Goal: Communication & Community: Ask a question

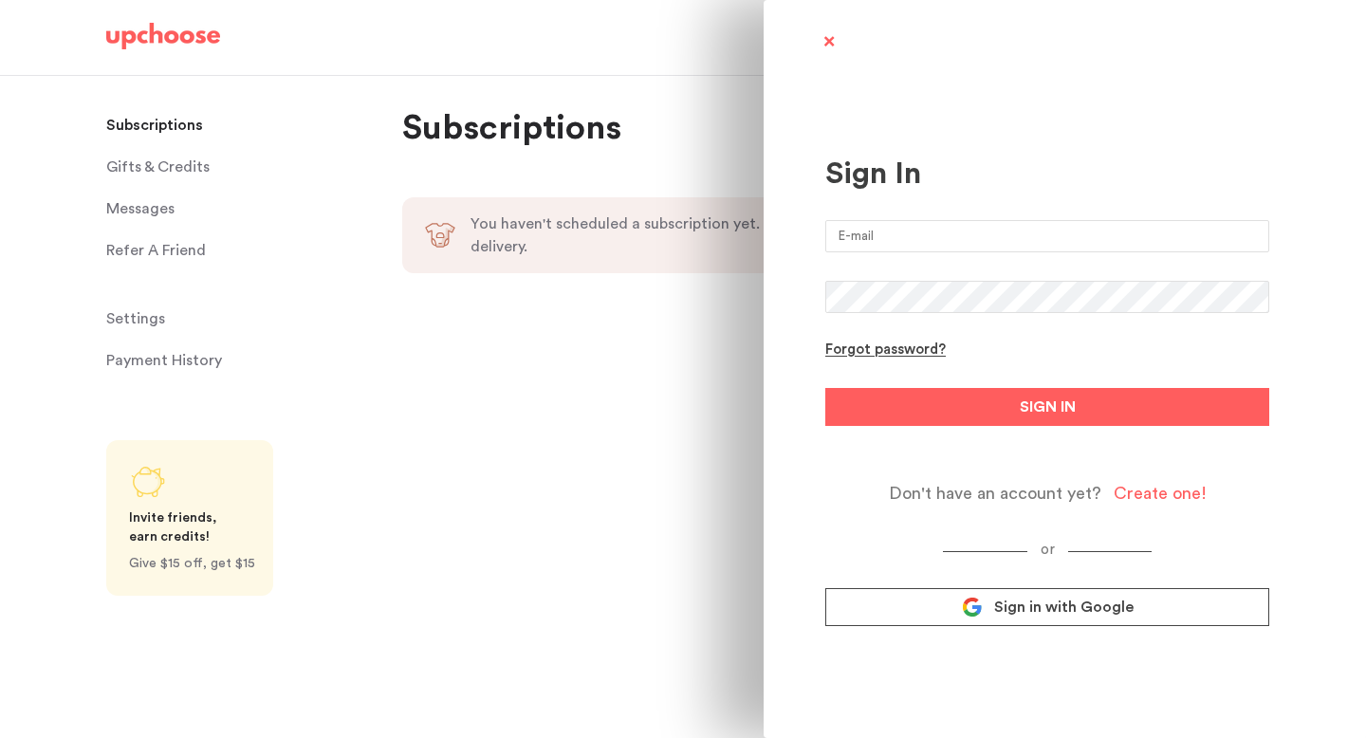
click at [896, 599] on link "Sign in with Google" at bounding box center [1047, 607] width 444 height 38
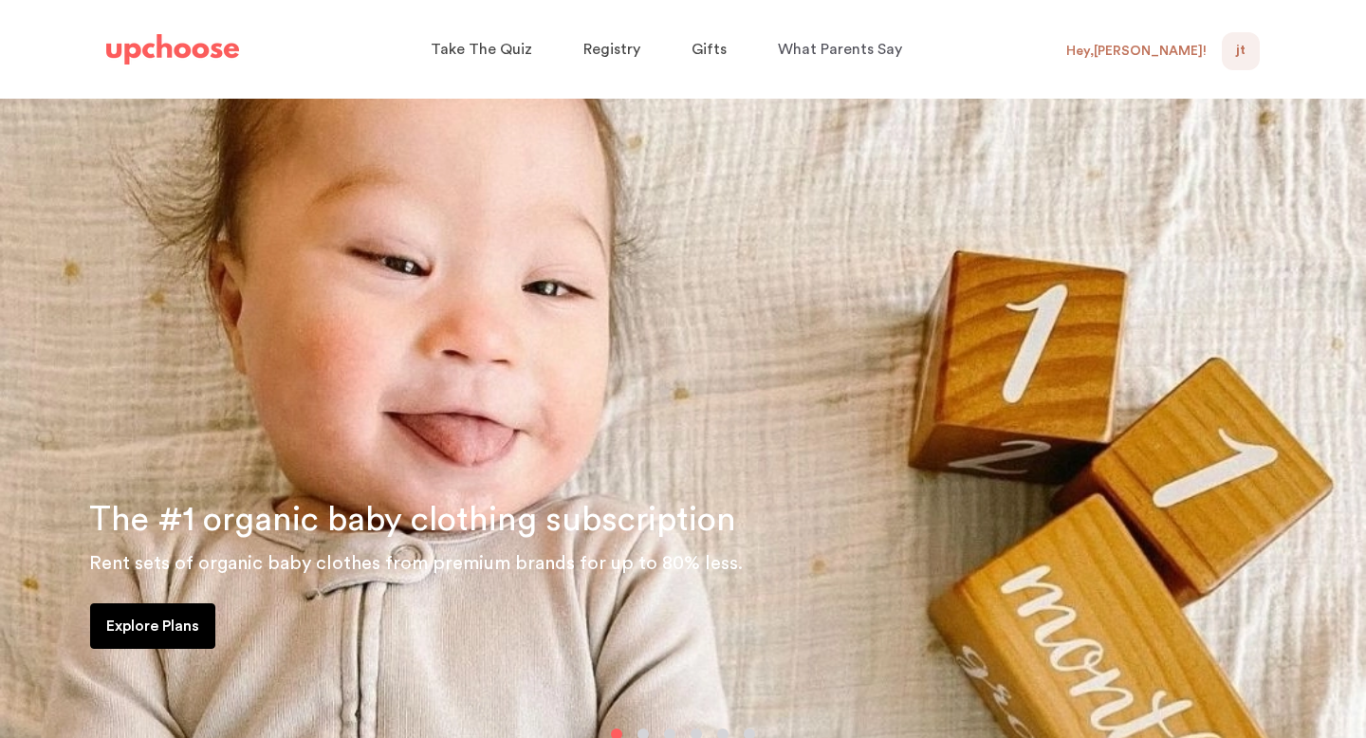
click at [1160, 64] on div "Hey, Joselyn !" at bounding box center [1144, 51] width 156 height 38
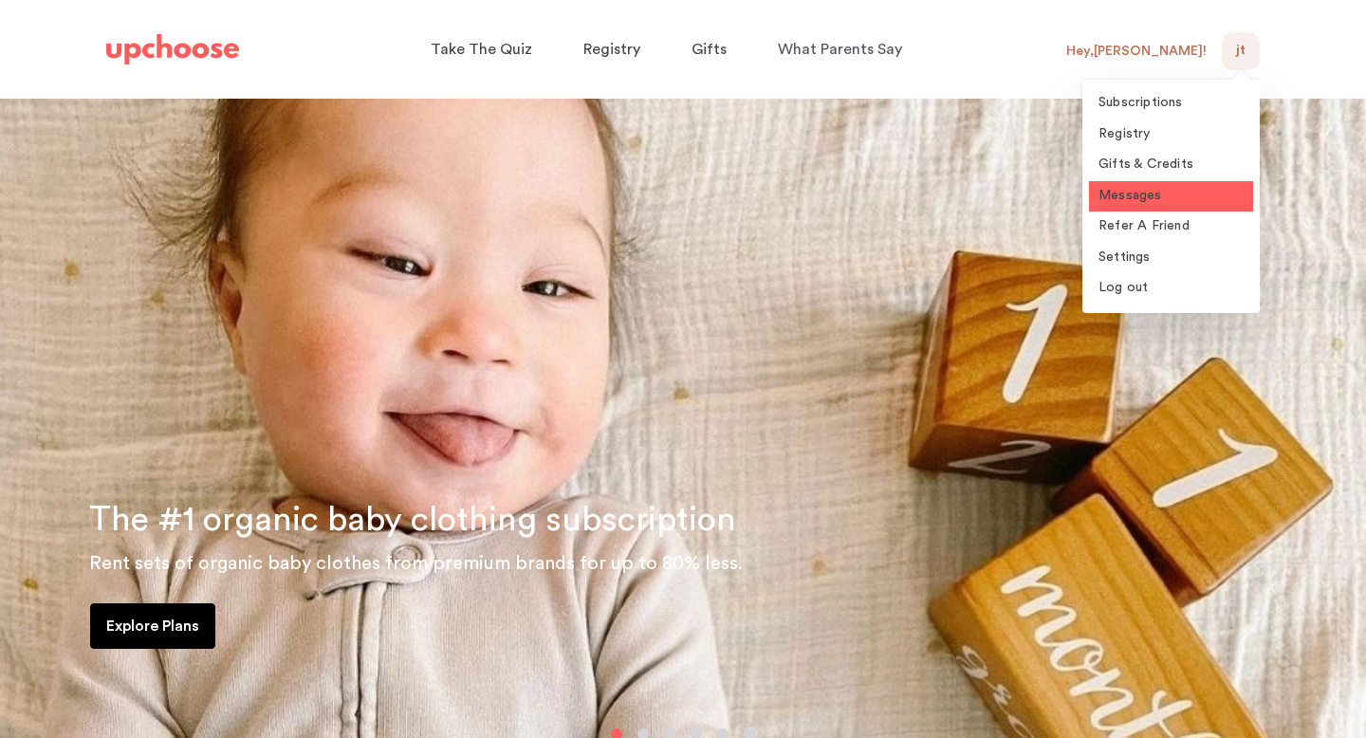
click at [1150, 184] on link "Messages" at bounding box center [1171, 196] width 164 height 31
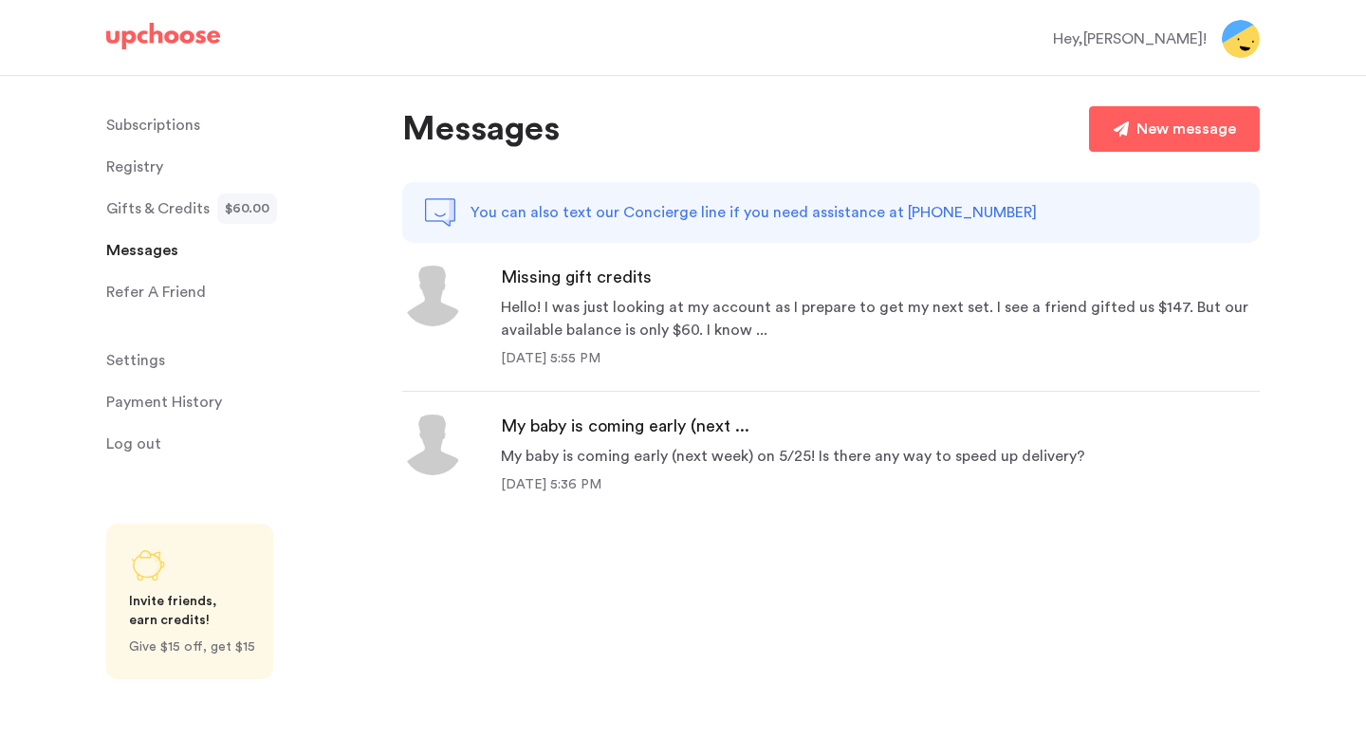
click at [722, 321] on div "Hello! I was just looking at my account as I prepare to get my next set. I see …" at bounding box center [880, 319] width 759 height 46
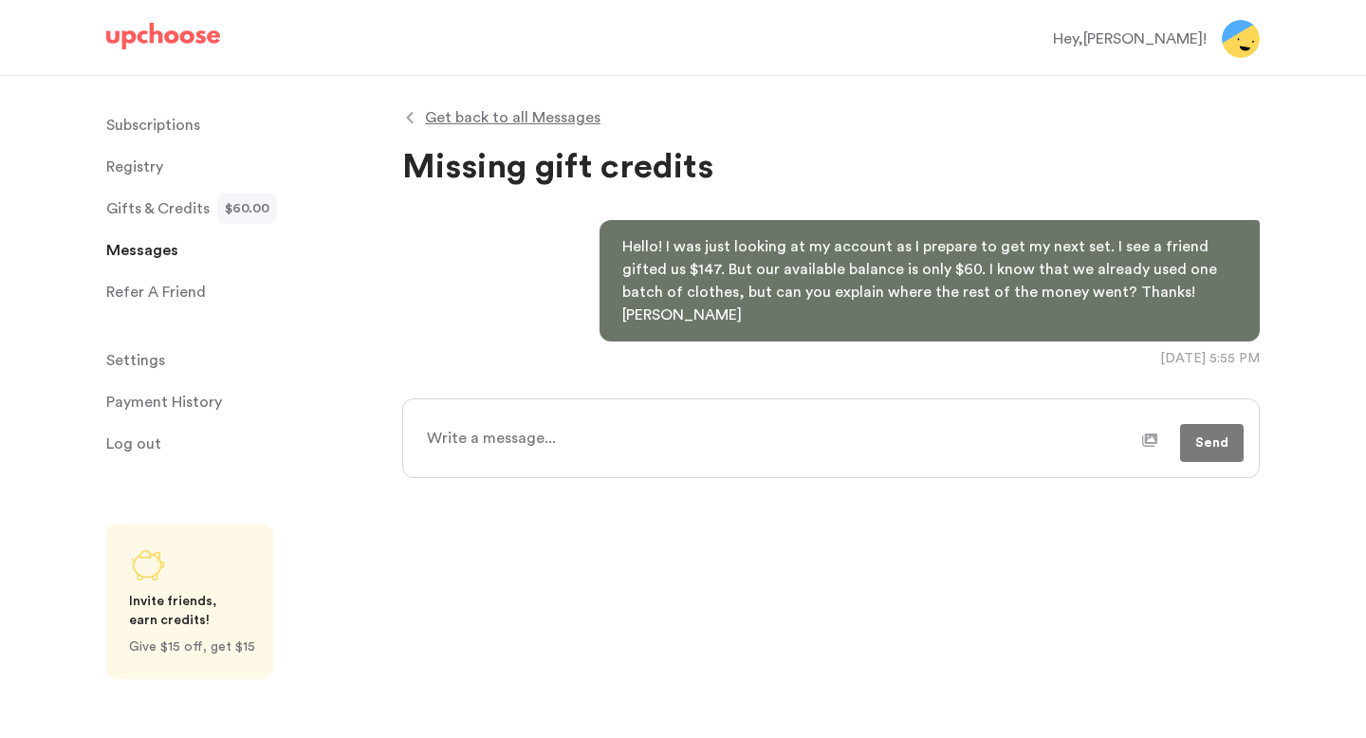
click at [722, 287] on p "Hello! I was just looking at my account as I prepare to get my next set. I see …" at bounding box center [929, 280] width 615 height 91
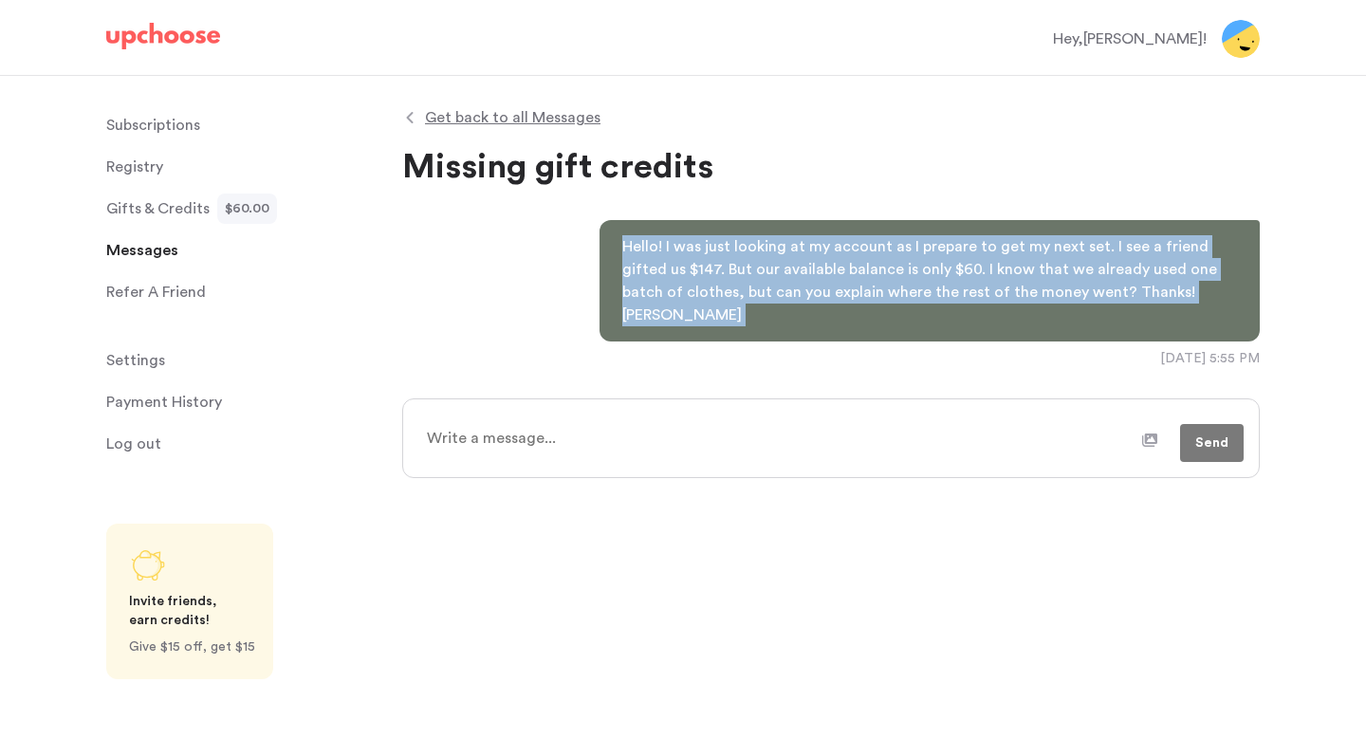
click at [722, 287] on p "Hello! I was just looking at my account as I prepare to get my next set. I see …" at bounding box center [929, 280] width 615 height 91
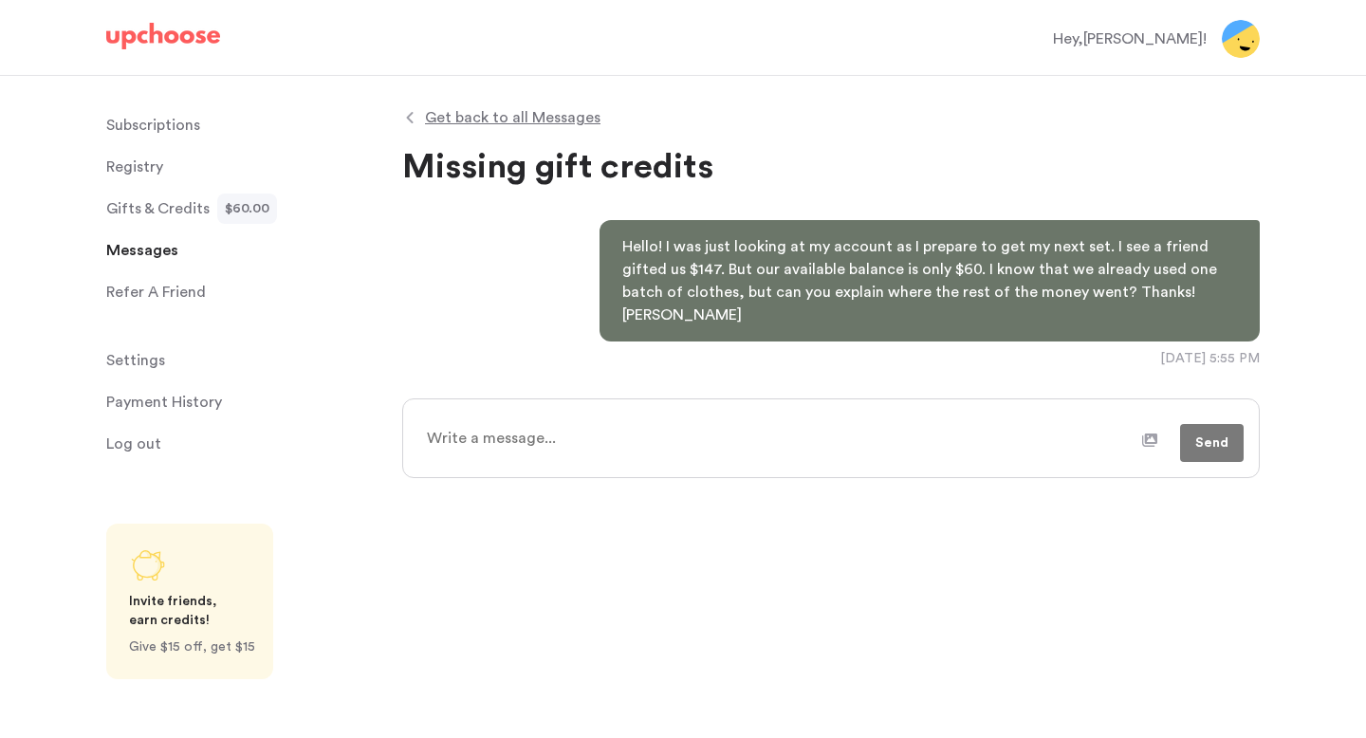
click at [562, 111] on span "Get back to all Messages" at bounding box center [512, 117] width 175 height 23
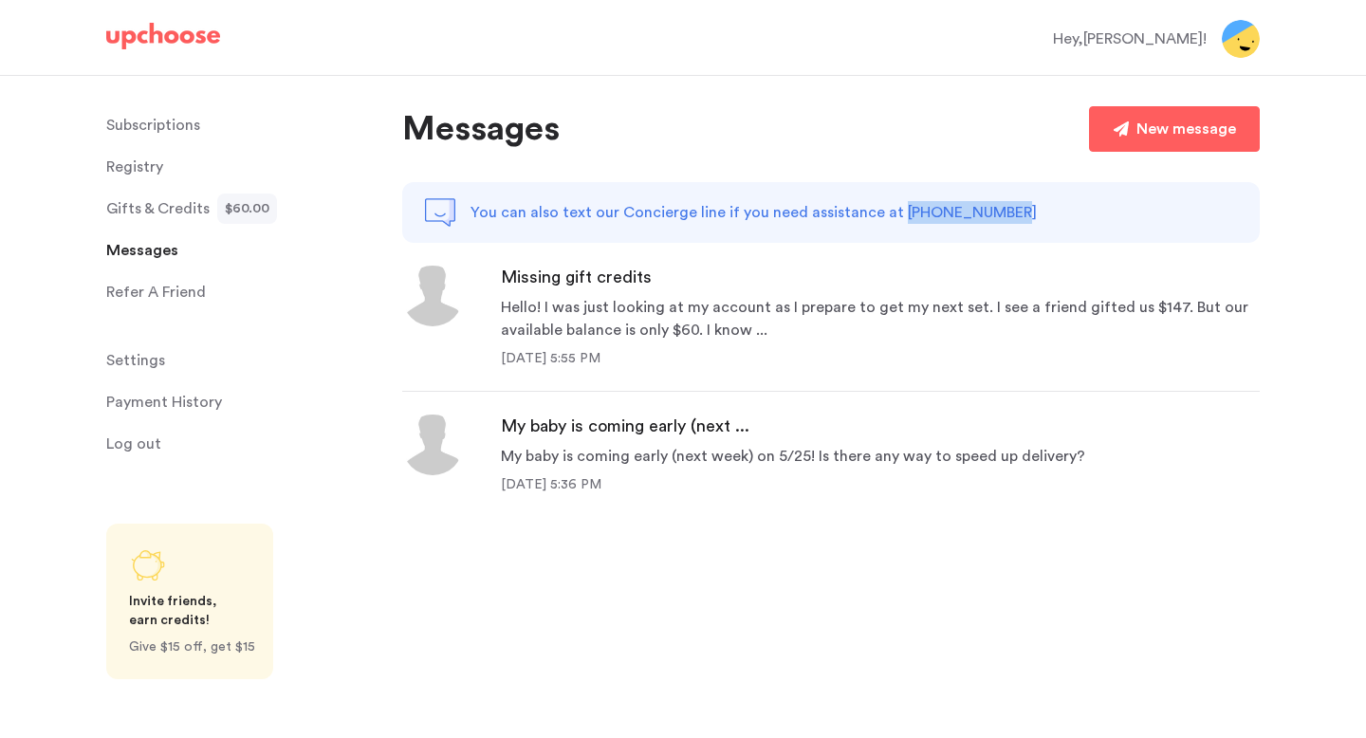
drag, startPoint x: 1001, startPoint y: 212, endPoint x: 890, endPoint y: 213, distance: 111.0
click at [890, 213] on div "You can also text our Concierge line if you need assistance at [PHONE_NUMBER]" at bounding box center [831, 212] width 858 height 61
copy p "[PHONE_NUMBER]"
click at [637, 346] on div "Missing gift credits Hello! I was just looking at my account as I prepare to ge…" at bounding box center [880, 317] width 759 height 102
type textarea "x"
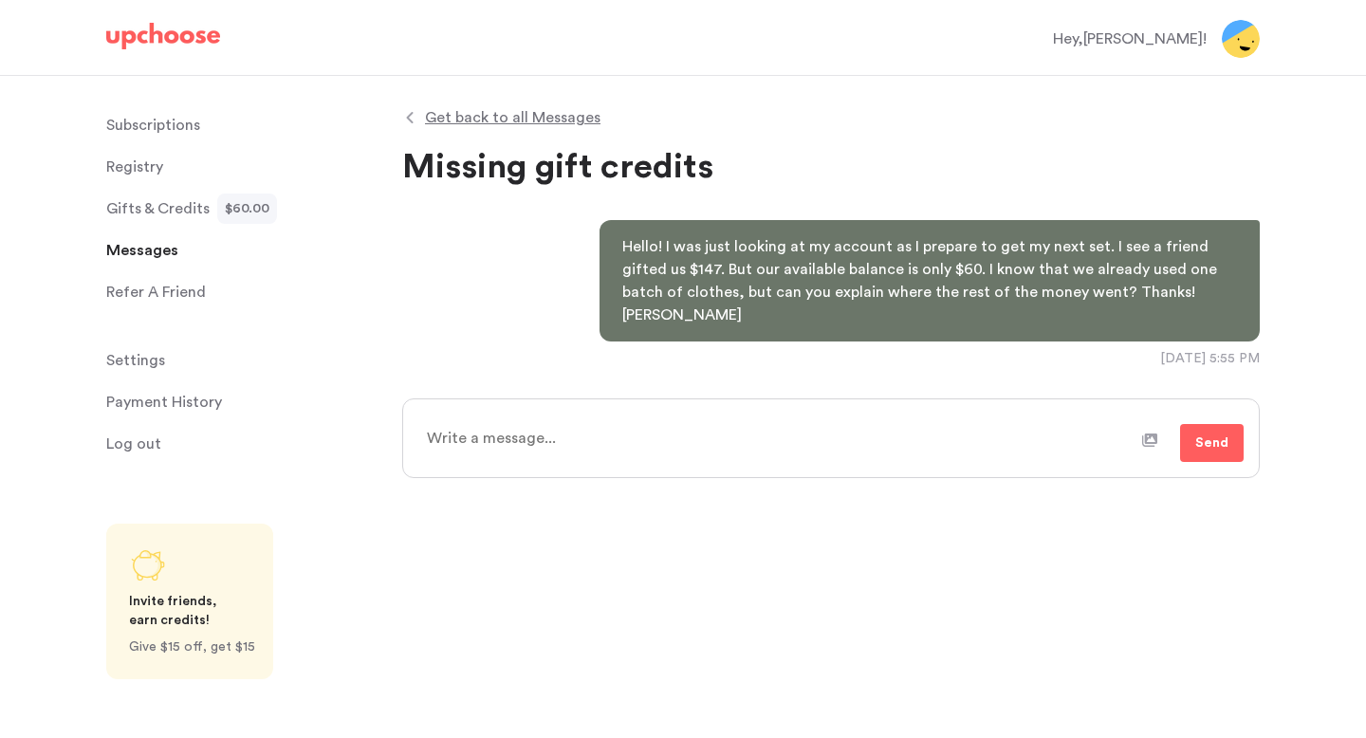
click at [726, 239] on p "Hello! I was just looking at my account as I prepare to get my next set. I see …" at bounding box center [929, 280] width 615 height 91
click at [726, 252] on p "Hello! I was just looking at my account as I prepare to get my next set. I see …" at bounding box center [929, 280] width 615 height 91
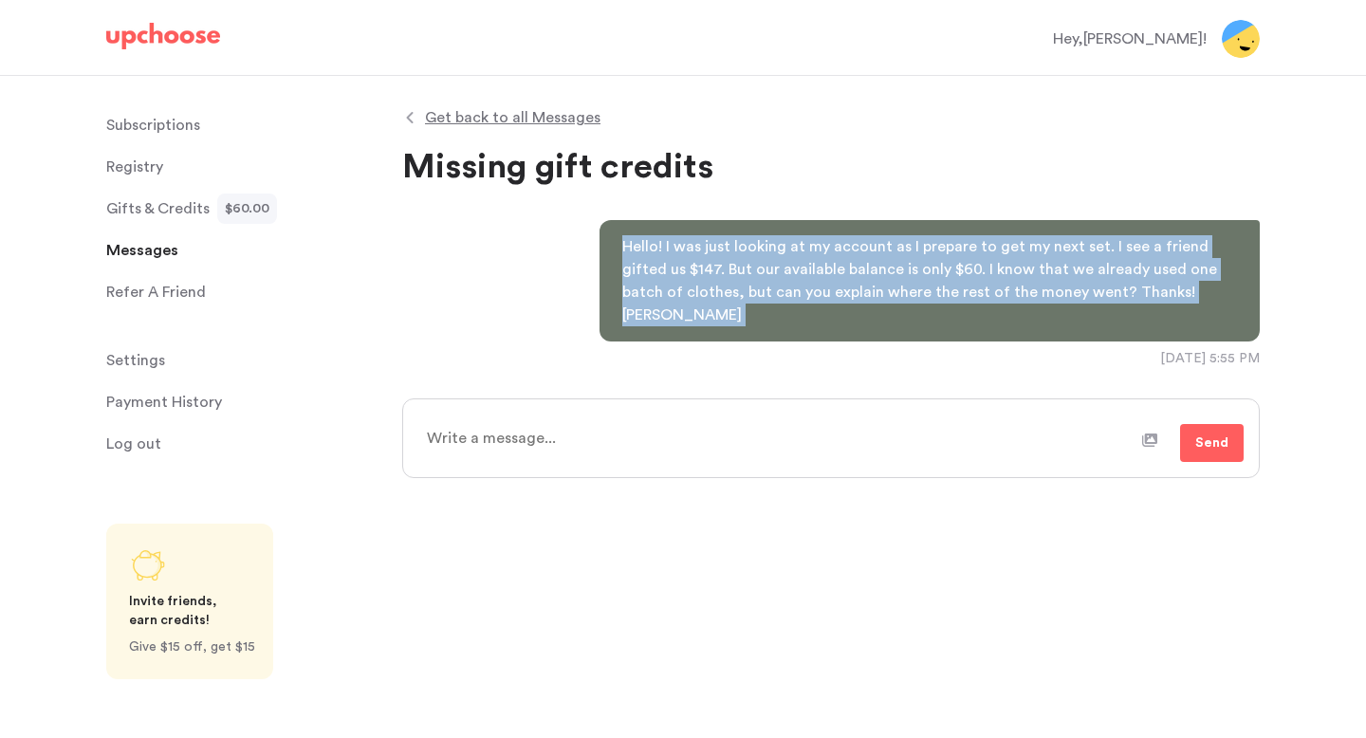
click at [726, 252] on p "Hello! I was just looking at my account as I prepare to get my next set. I see …" at bounding box center [929, 280] width 615 height 91
copy p "Hello! I was just looking at my account as I prepare to get my next set. I see …"
